Goal: Information Seeking & Learning: Learn about a topic

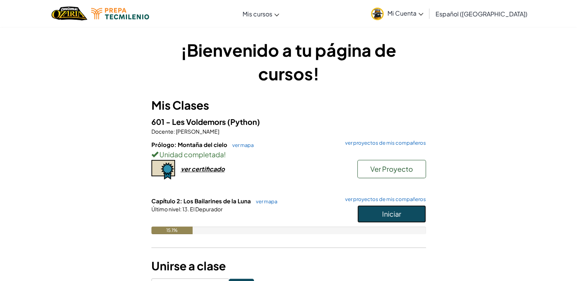
click at [384, 218] on button "Iniciar" at bounding box center [391, 215] width 69 height 18
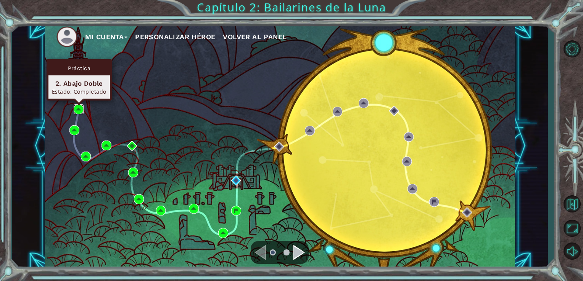
click at [76, 109] on img at bounding box center [79, 110] width 10 height 10
